Goal: Browse casually: Explore the website without a specific task or goal

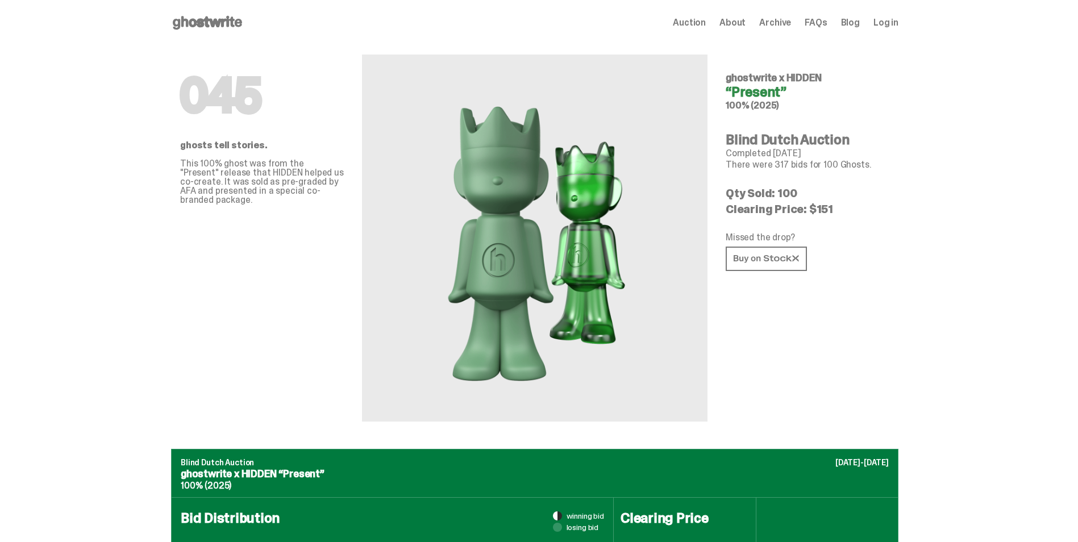
click at [207, 25] on use at bounding box center [207, 23] width 69 height 14
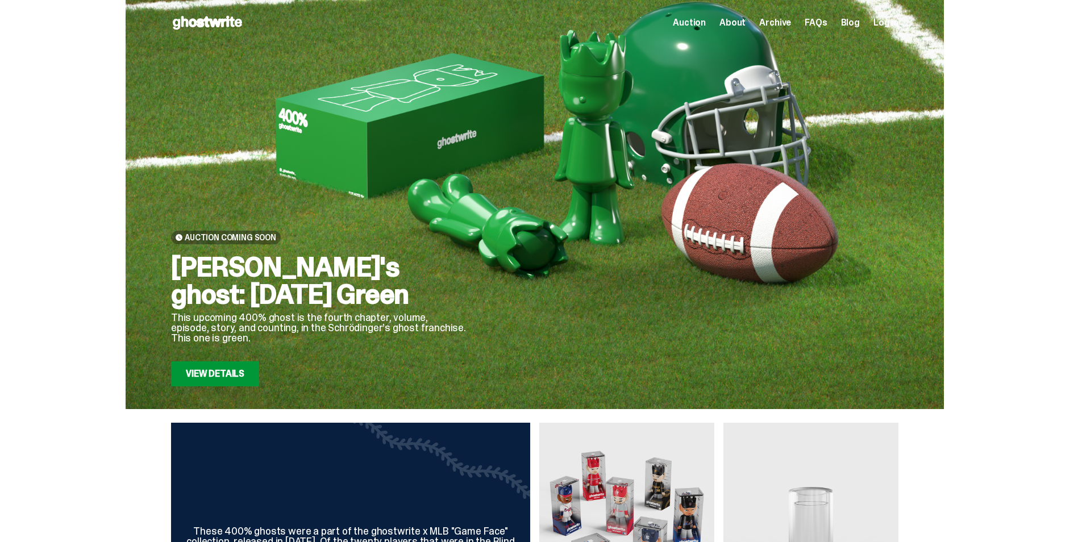
click at [227, 367] on link "View Details" at bounding box center [215, 373] width 88 height 25
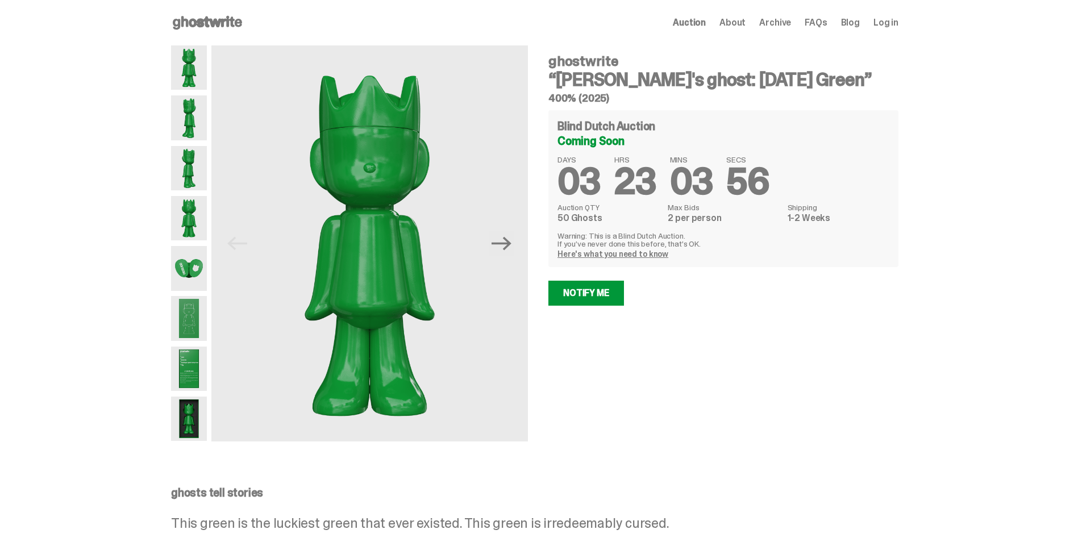
click at [630, 254] on link "Here's what you need to know" at bounding box center [613, 254] width 111 height 10
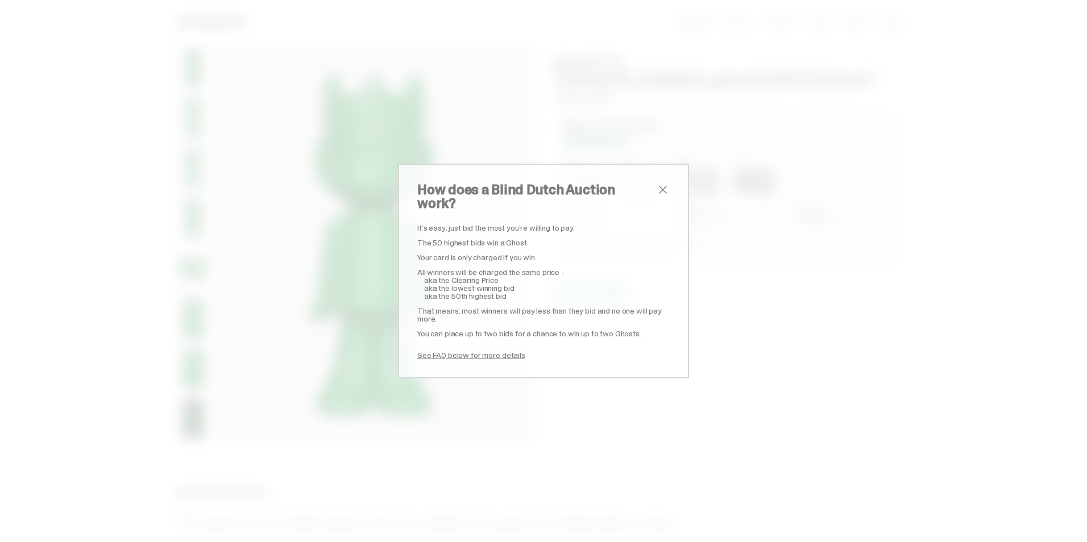
click at [658, 197] on span "close" at bounding box center [663, 190] width 14 height 14
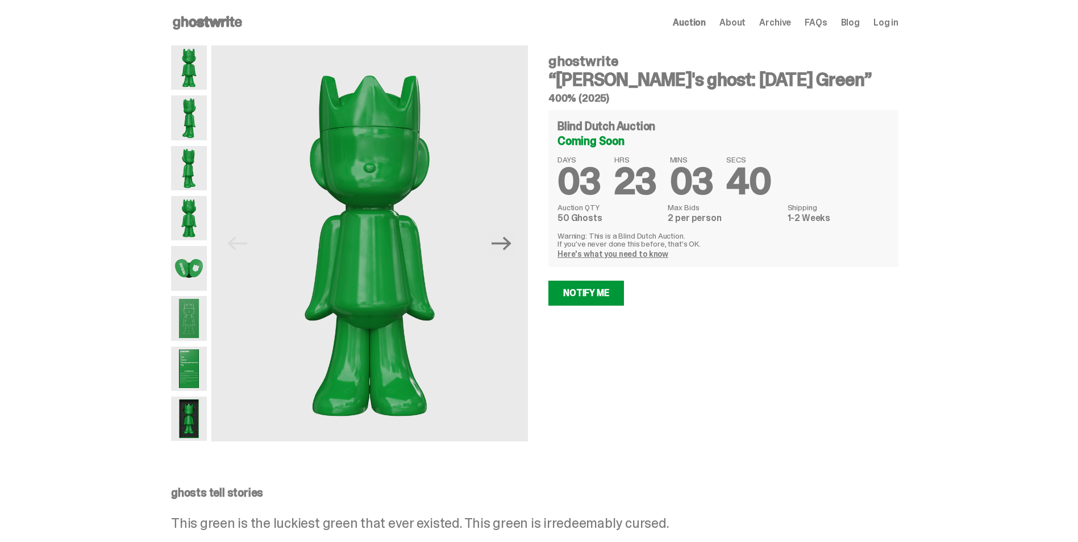
click at [746, 19] on span "About" at bounding box center [733, 22] width 26 height 9
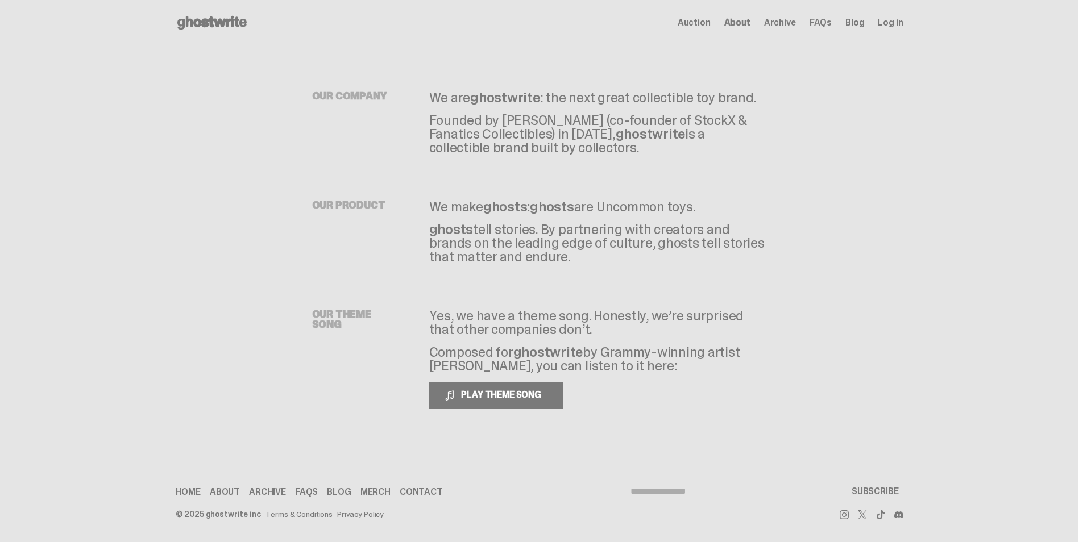
click at [786, 22] on span "Archive" at bounding box center [780, 22] width 32 height 9
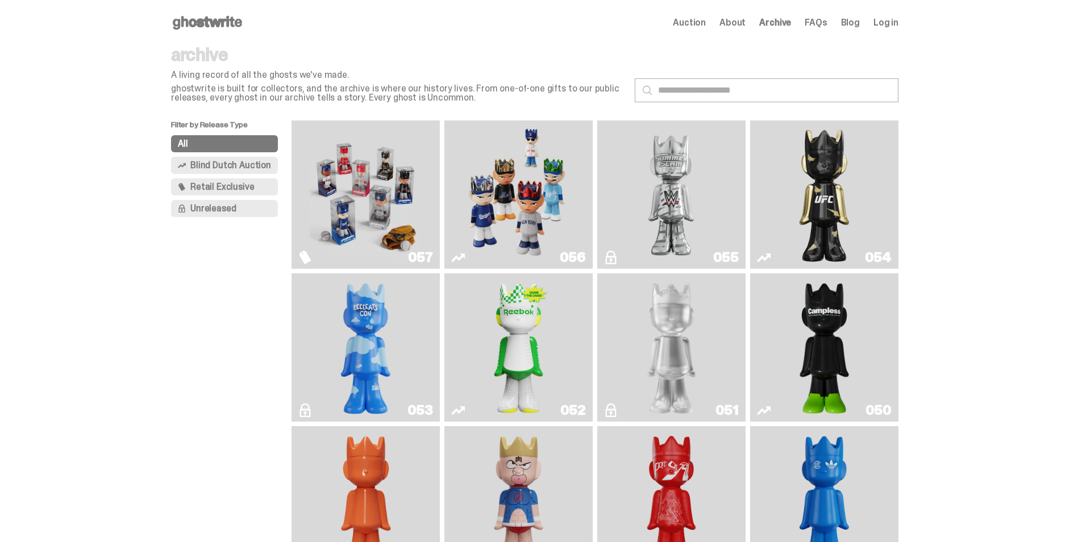
click at [653, 207] on img "I Was There SummerSlam" at bounding box center [671, 194] width 111 height 139
